Goal: Task Accomplishment & Management: Complete application form

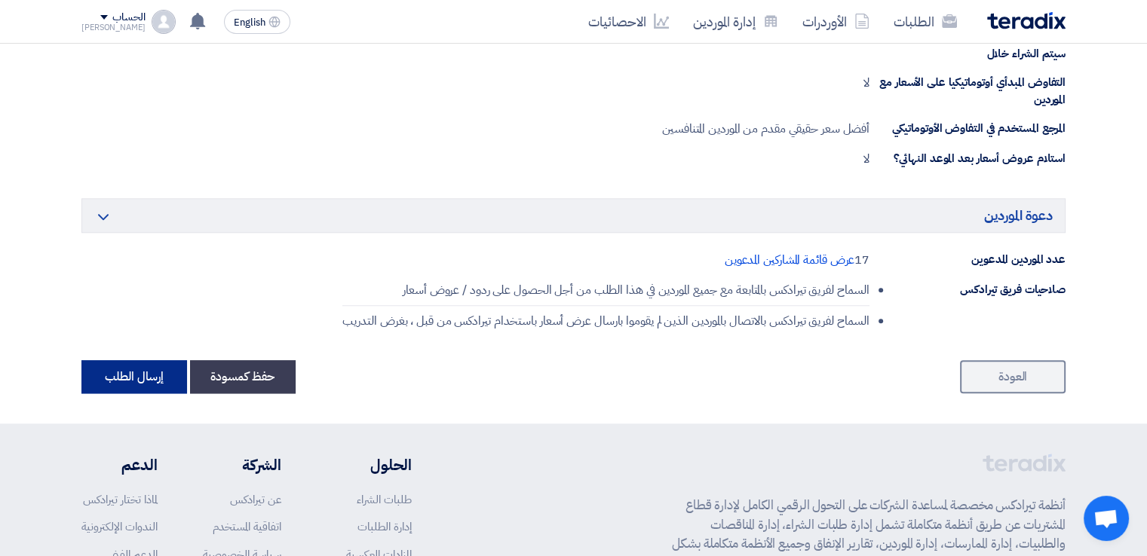
click at [157, 372] on button "إرسال الطلب" at bounding box center [134, 376] width 106 height 33
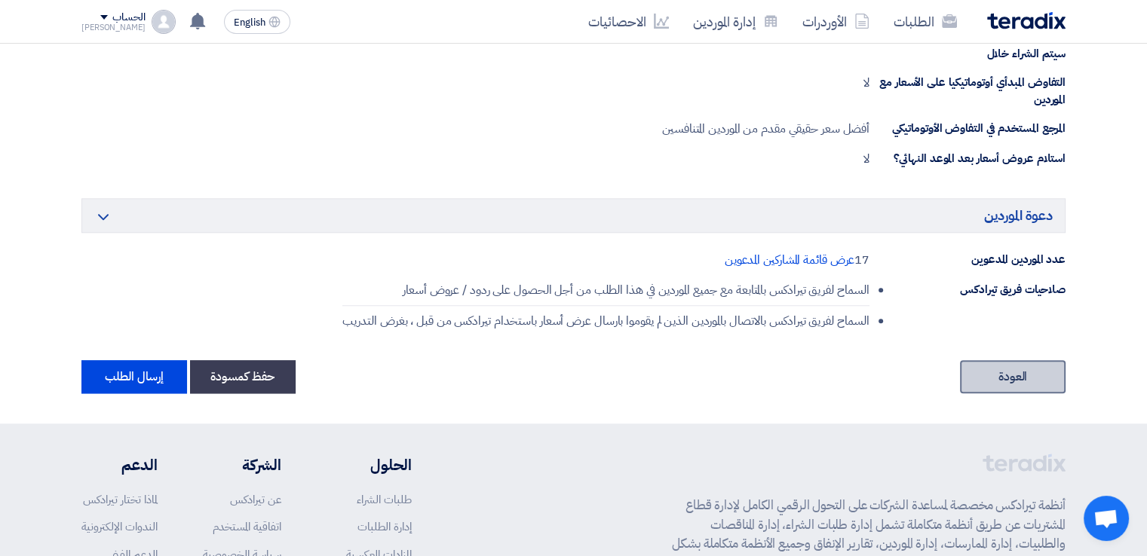
click at [1012, 375] on link "العودة" at bounding box center [1013, 376] width 106 height 33
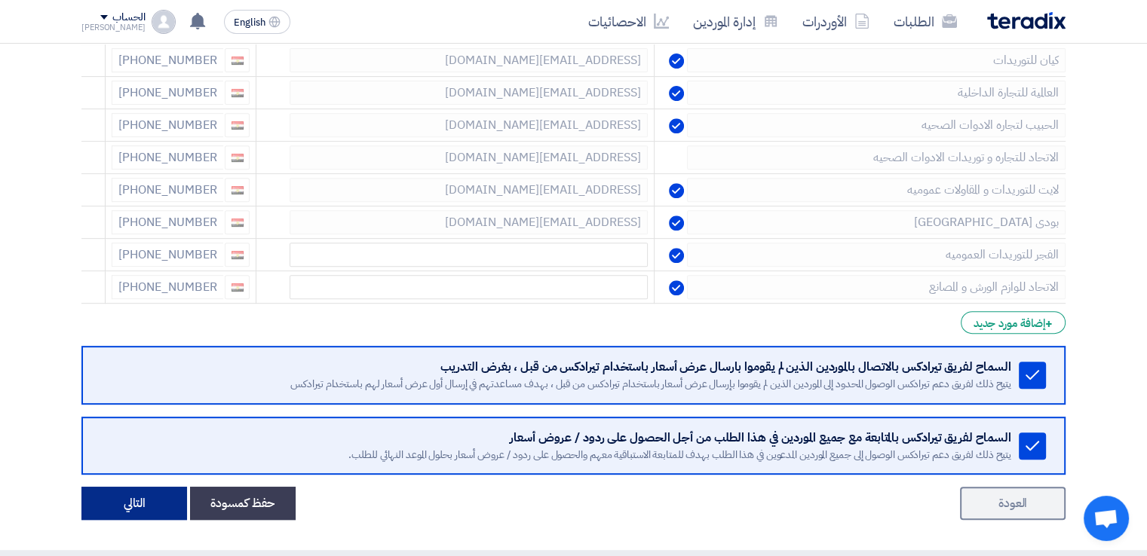
click at [139, 494] on button "التالي" at bounding box center [134, 503] width 106 height 33
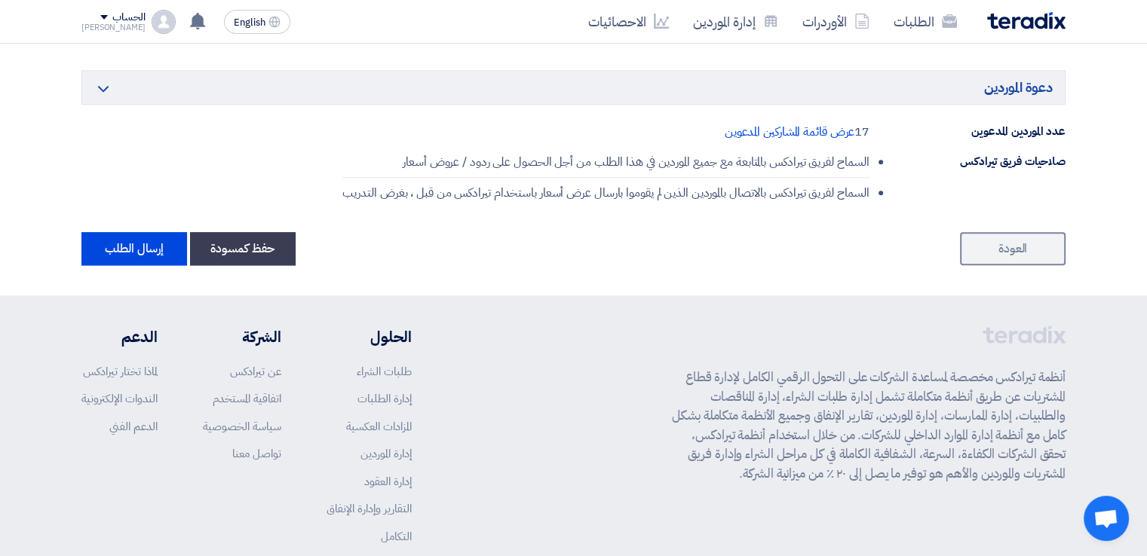
scroll to position [1813, 0]
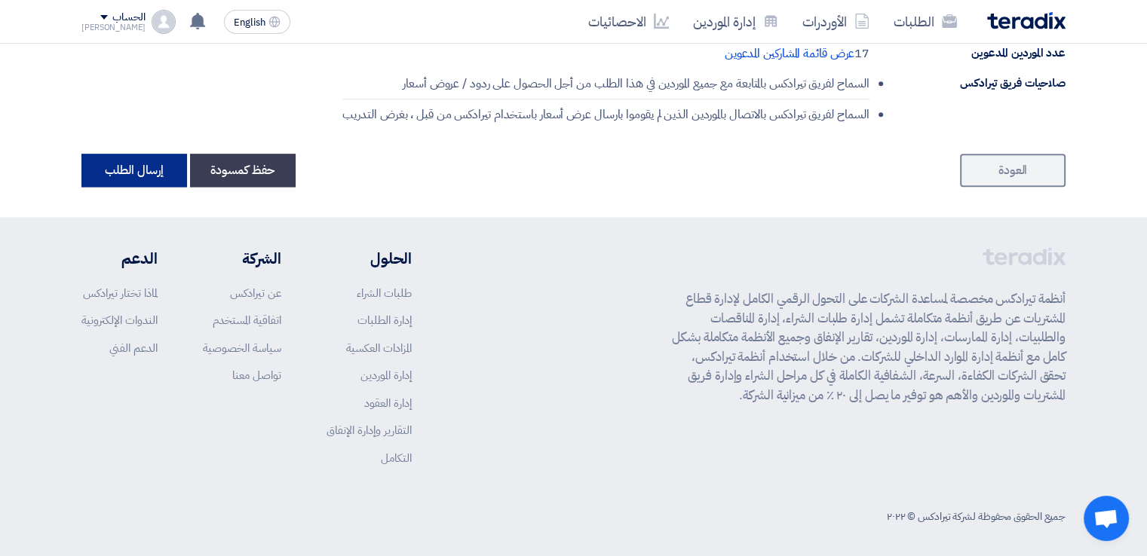
click at [141, 176] on button "إرسال الطلب" at bounding box center [134, 170] width 106 height 33
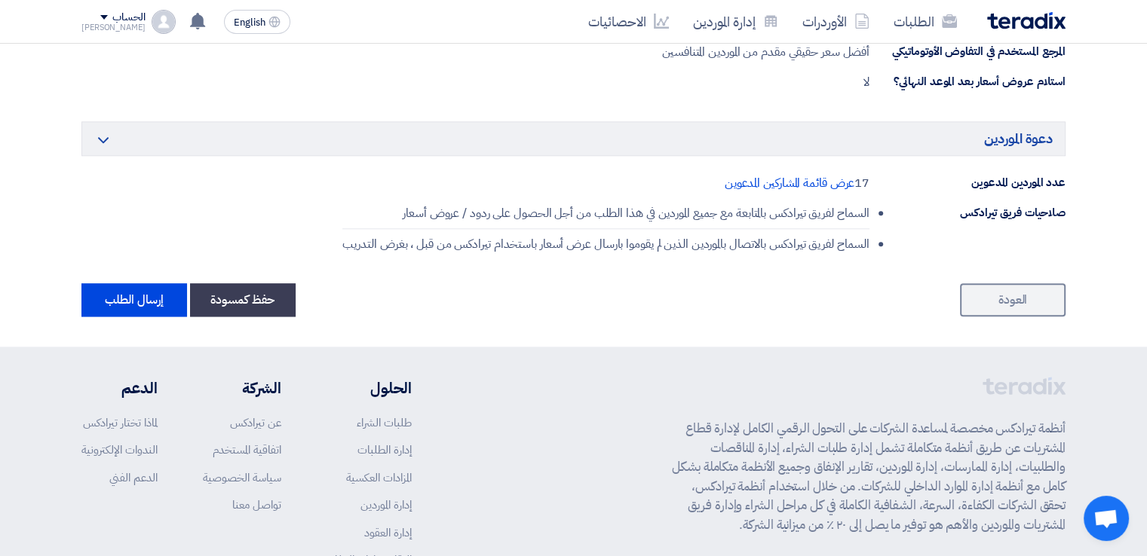
scroll to position [1809, 0]
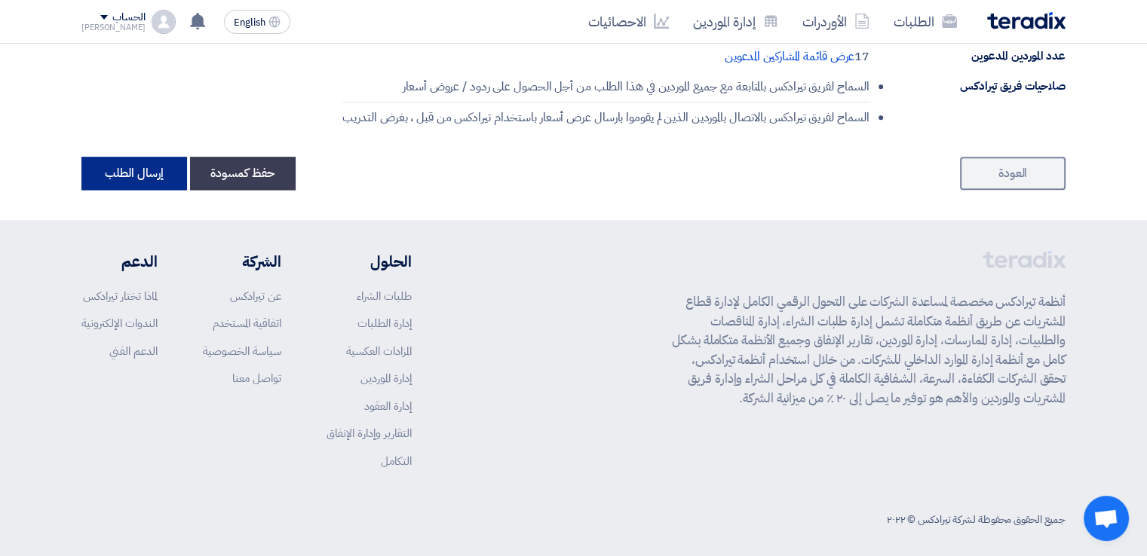
click at [136, 173] on button "إرسال الطلب" at bounding box center [134, 173] width 106 height 33
click at [151, 168] on button "إرسال الطلب" at bounding box center [134, 173] width 106 height 33
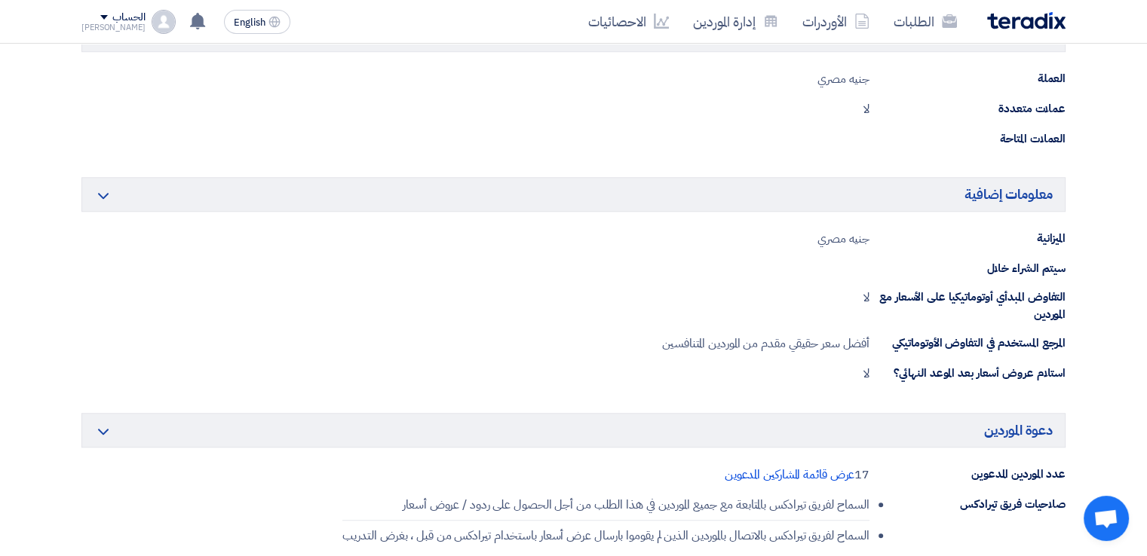
scroll to position [1508, 0]
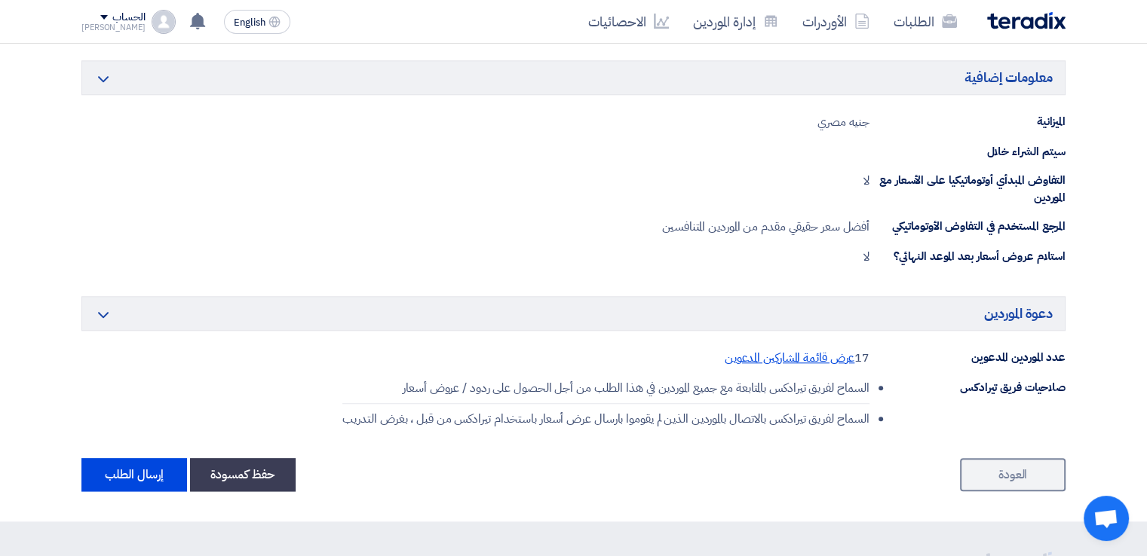
click at [809, 355] on span "عرض قائمة المشاركين المدعوين" at bounding box center [790, 358] width 130 height 18
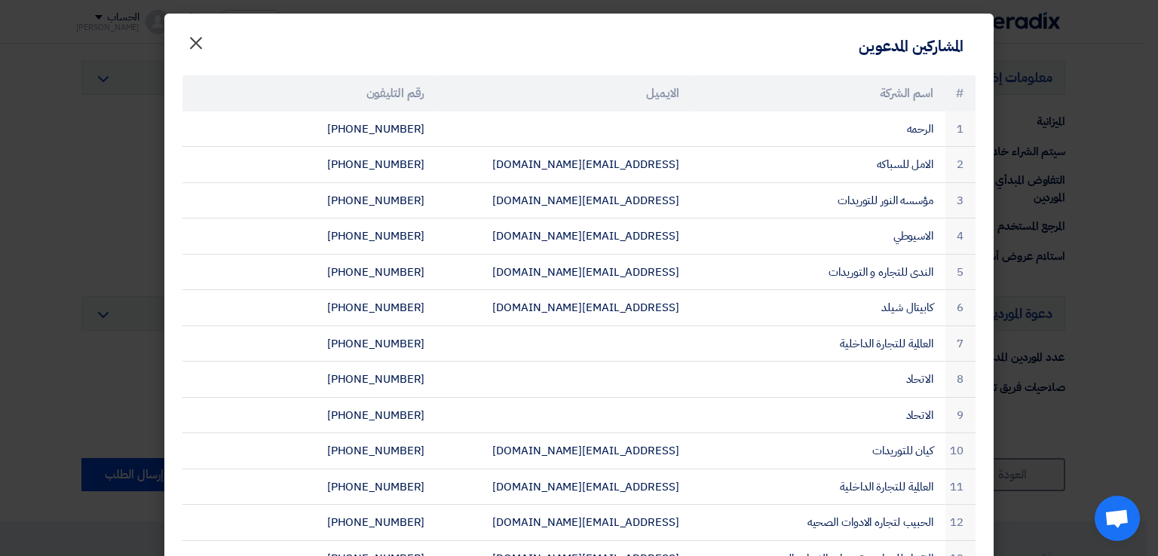
click at [203, 46] on span "×" at bounding box center [196, 42] width 18 height 45
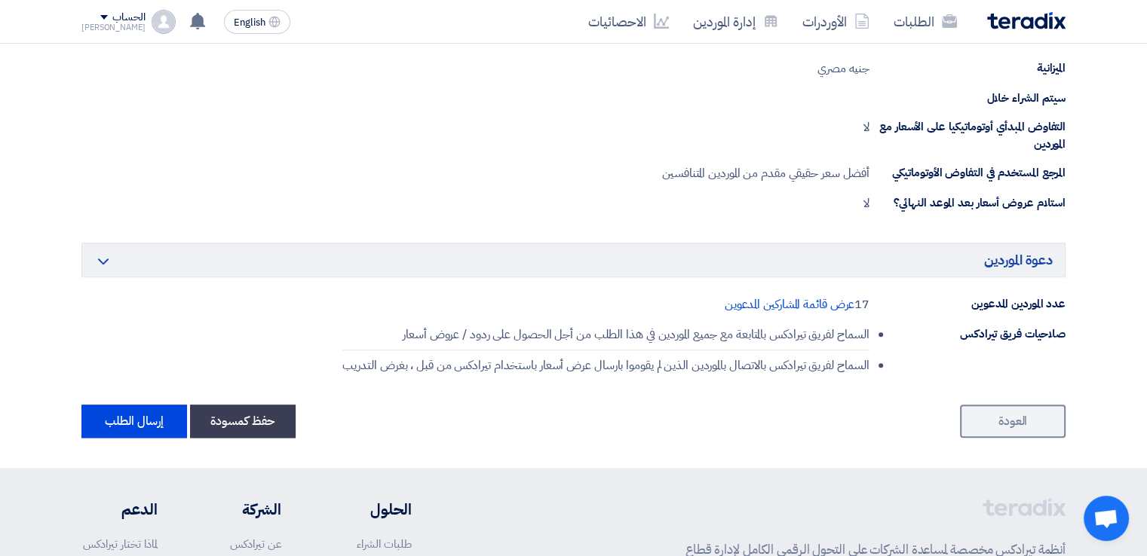
scroll to position [1583, 0]
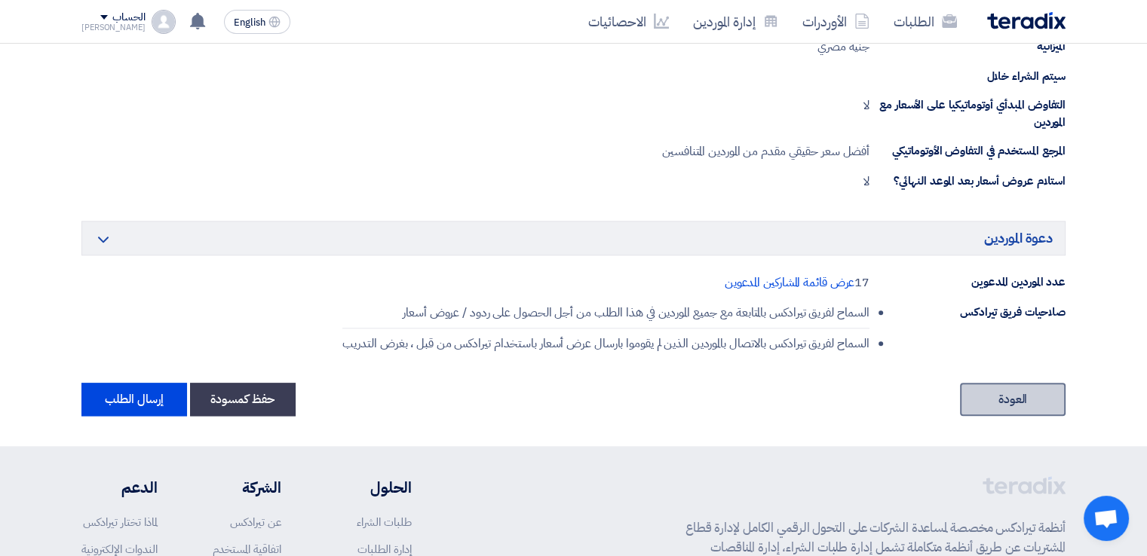
click at [1018, 400] on link "العودة" at bounding box center [1013, 399] width 106 height 33
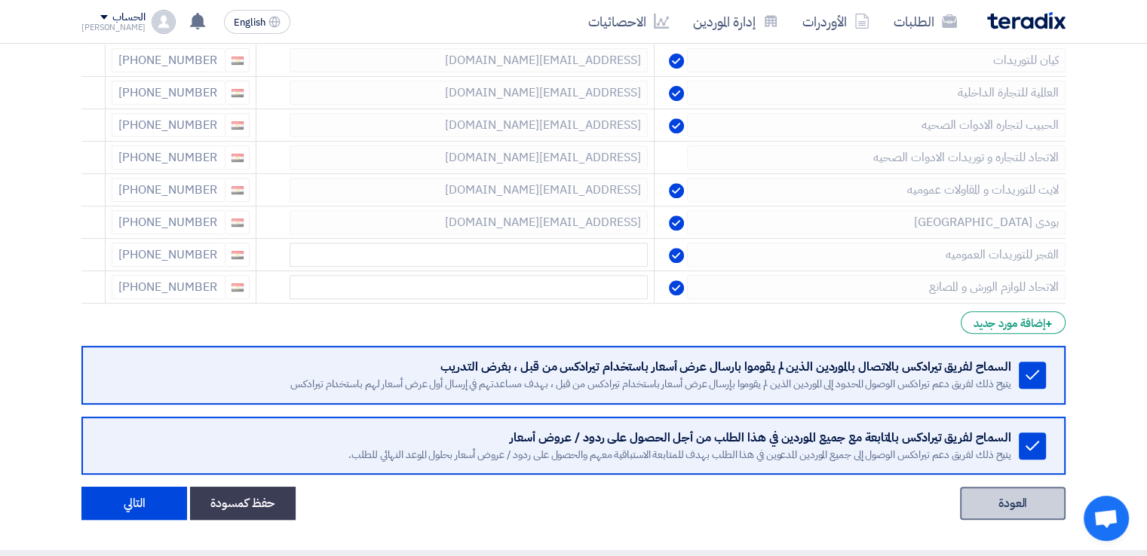
click at [998, 495] on link "العودة" at bounding box center [1013, 503] width 106 height 33
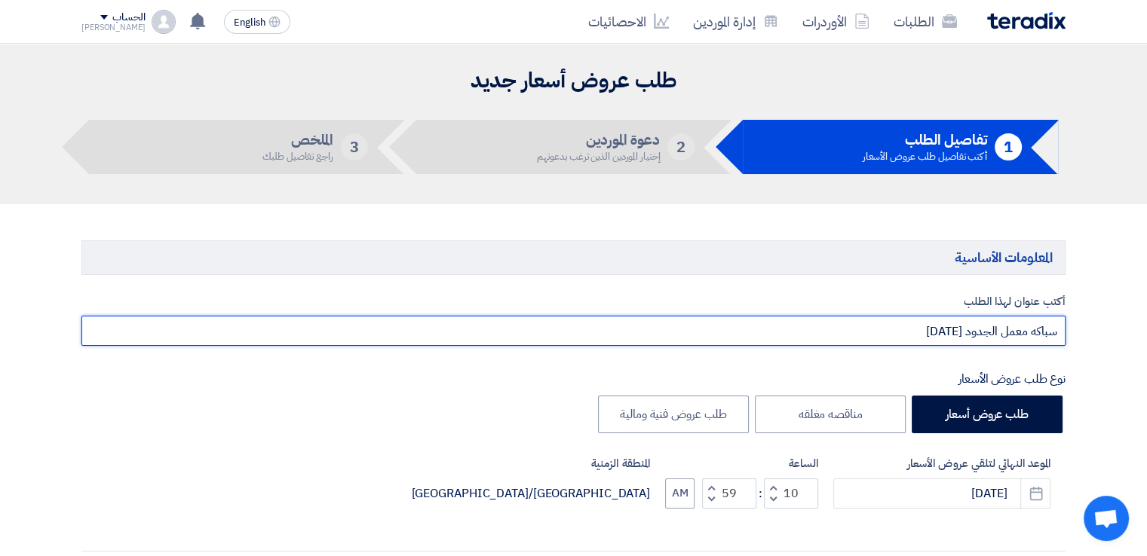
drag, startPoint x: 961, startPoint y: 328, endPoint x: 953, endPoint y: 329, distance: 7.6
click at [953, 329] on input "سباكه معمل الجدود [DATE]" at bounding box center [573, 331] width 984 height 30
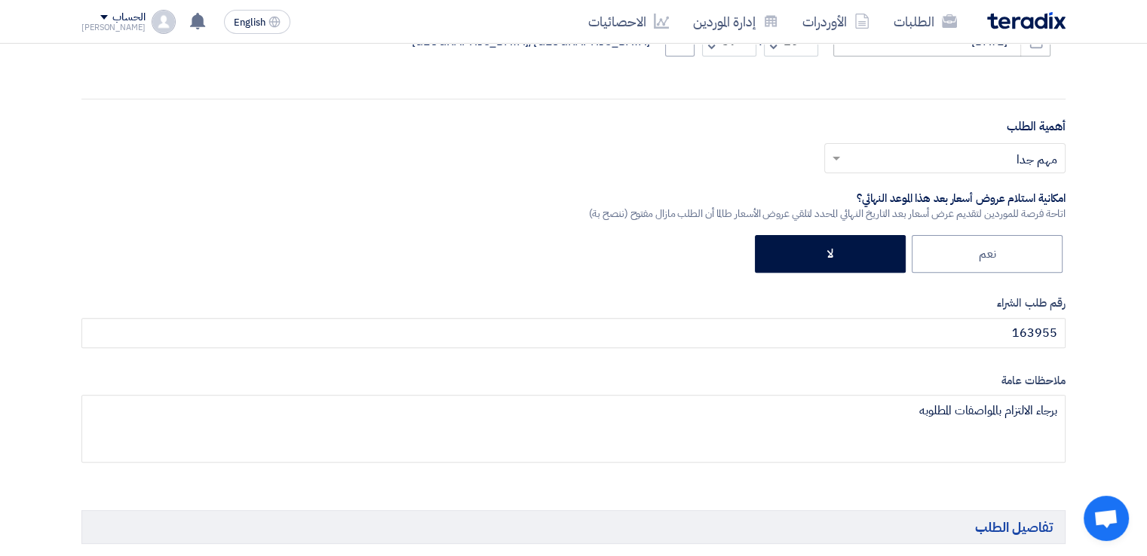
scroll to position [302, 0]
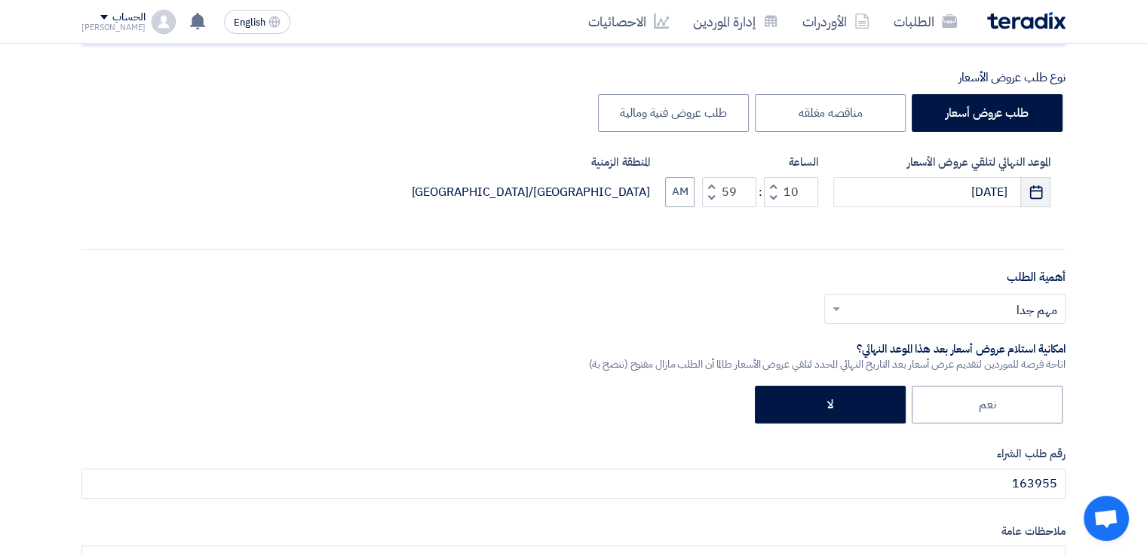
type input "سباكه معمل الجدود [DATE]"
click at [1036, 198] on use "button" at bounding box center [1035, 192] width 13 height 14
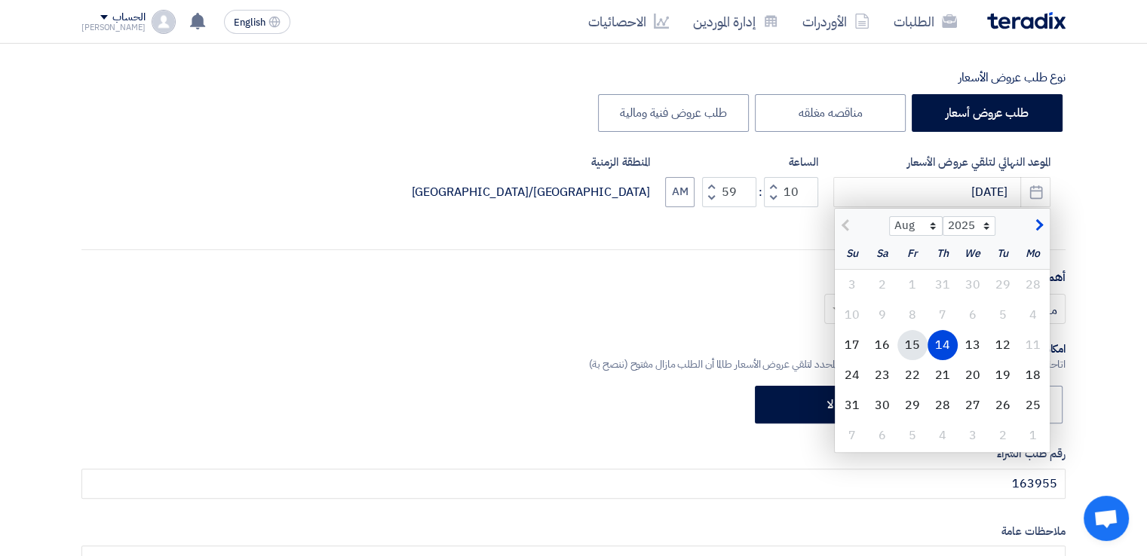
click at [912, 354] on div "15" at bounding box center [912, 345] width 30 height 30
type input "[DATE]"
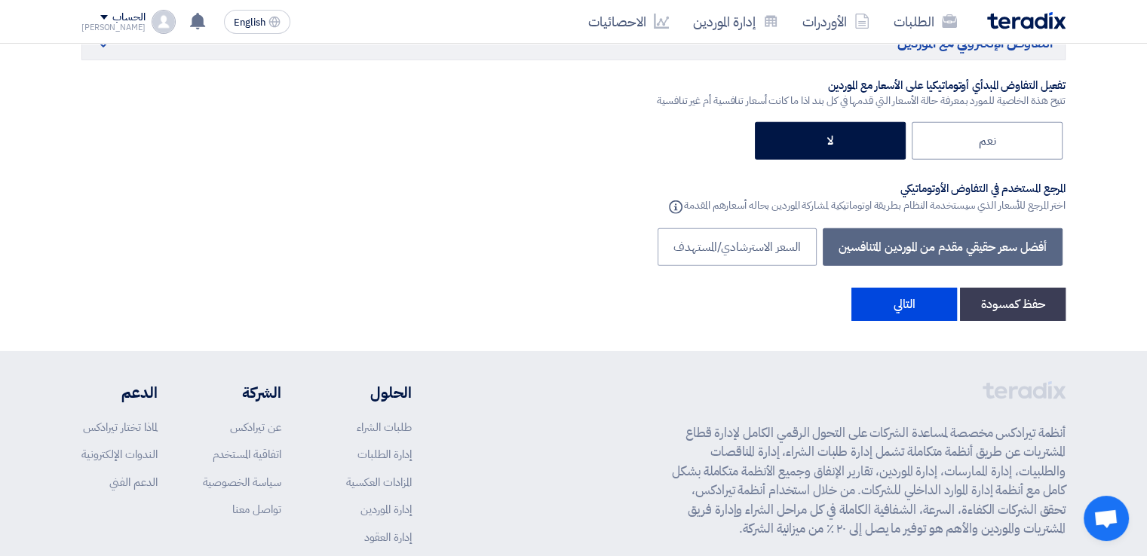
scroll to position [4675, 0]
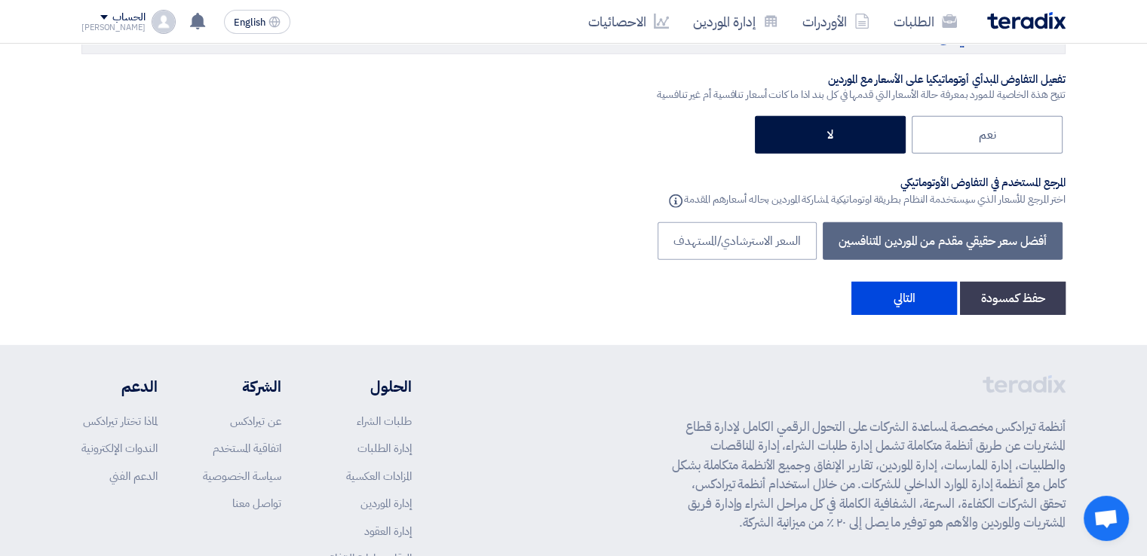
click at [915, 282] on button "التالي" at bounding box center [904, 298] width 106 height 33
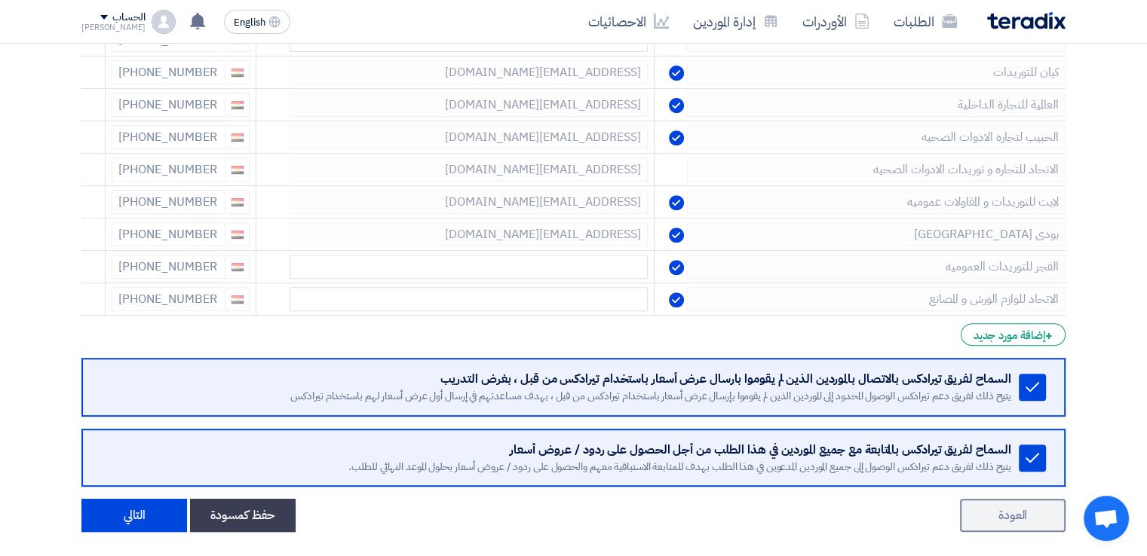
scroll to position [603, 0]
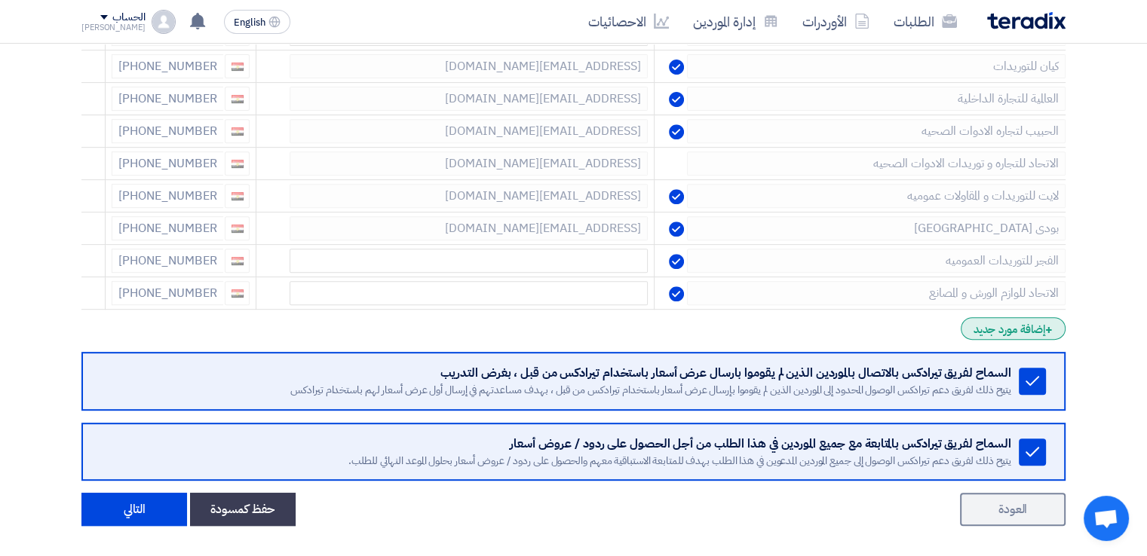
click at [1016, 323] on div "+ إضافة مورد جديد" at bounding box center [1013, 328] width 105 height 23
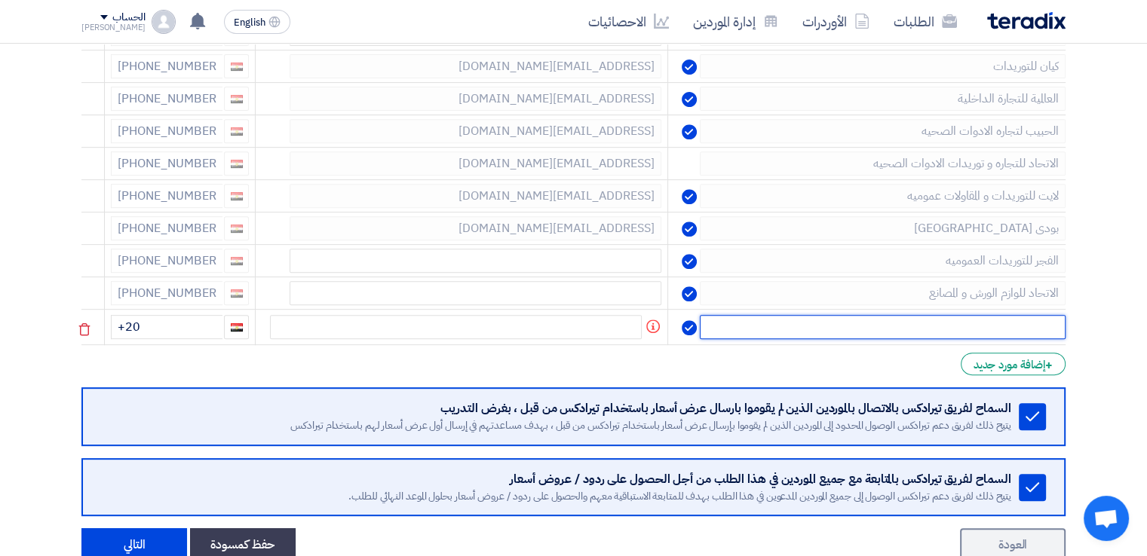
click at [1016, 323] on input "text" at bounding box center [883, 327] width 366 height 24
type input "h"
type input "انجاز"
click at [203, 330] on input "+20" at bounding box center [167, 327] width 112 height 24
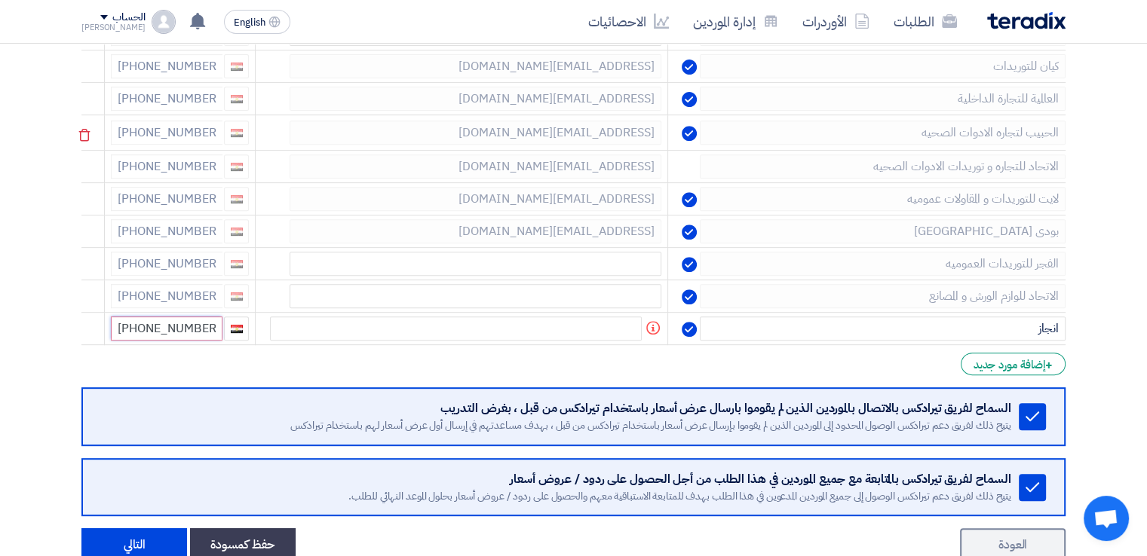
type input "[PHONE_NUMBER]"
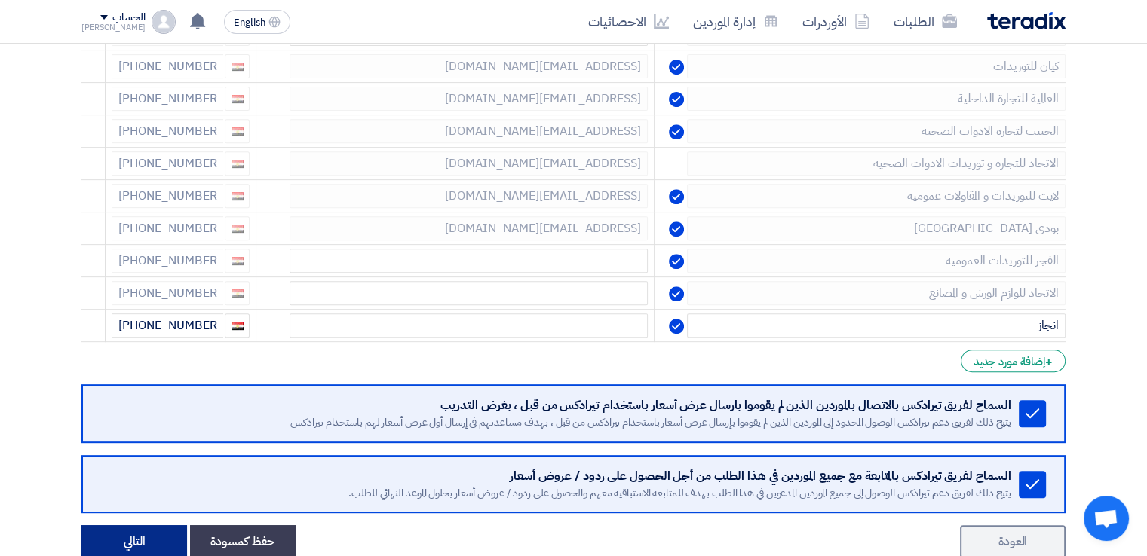
click at [167, 541] on button "التالي" at bounding box center [134, 542] width 106 height 33
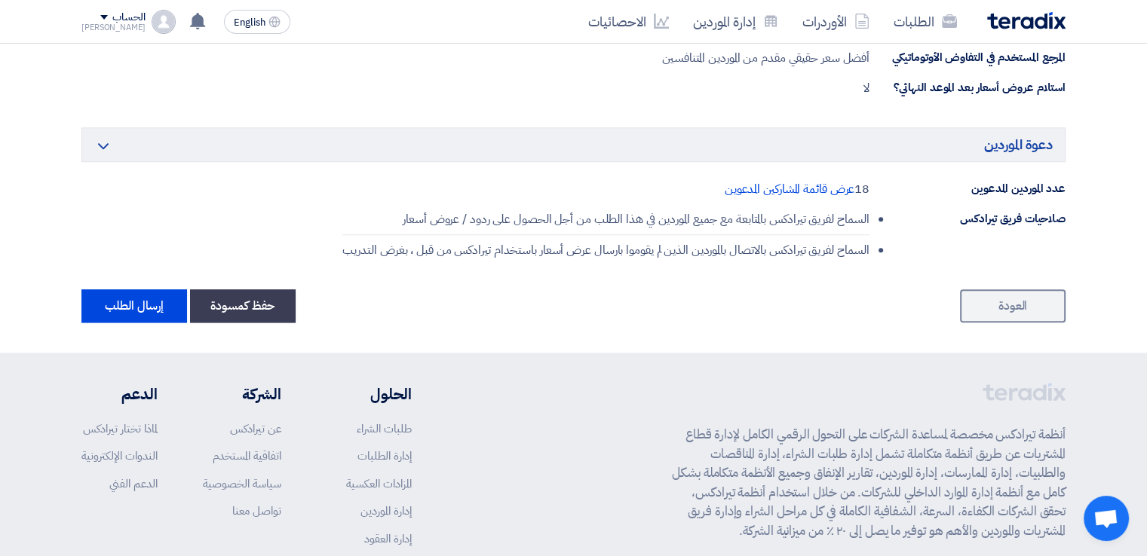
scroll to position [1813, 0]
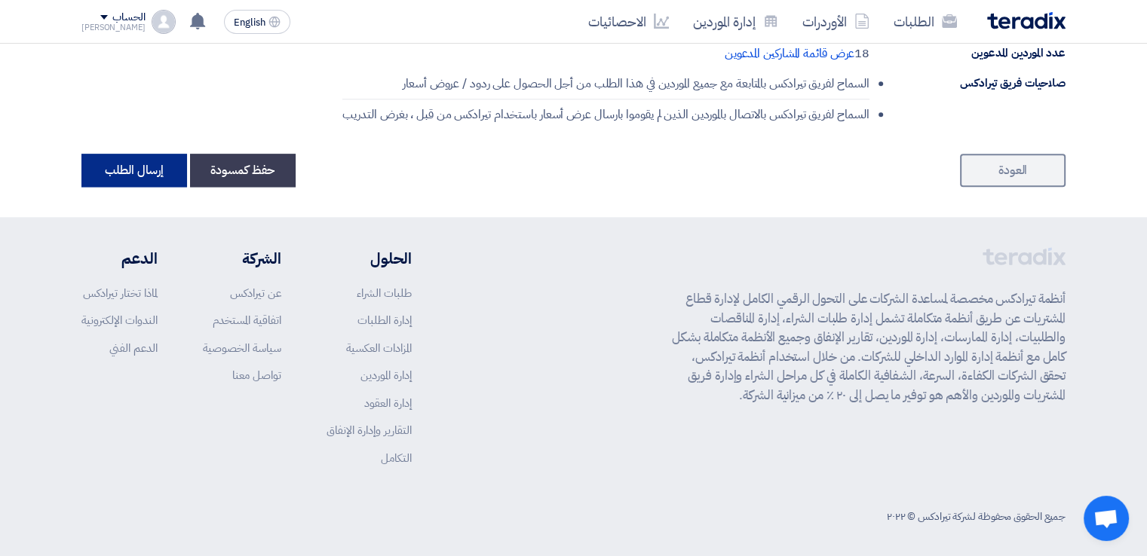
click at [130, 161] on button "إرسال الطلب" at bounding box center [134, 170] width 106 height 33
click at [137, 167] on button "إرسال الطلب" at bounding box center [134, 170] width 106 height 33
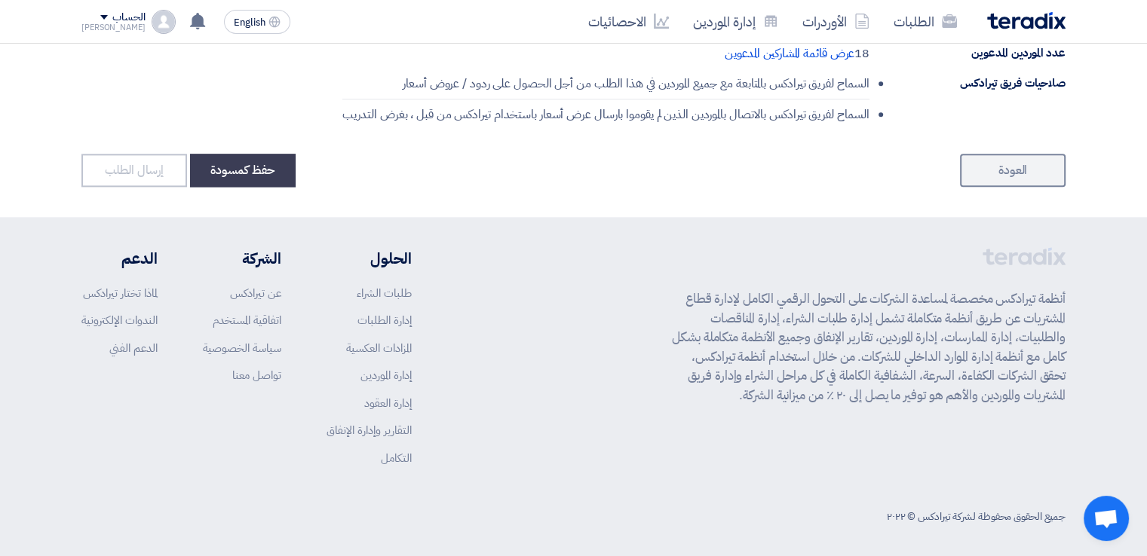
click at [137, 167] on button "إرسال الطلب" at bounding box center [134, 170] width 106 height 33
